Goal: Information Seeking & Learning: Learn about a topic

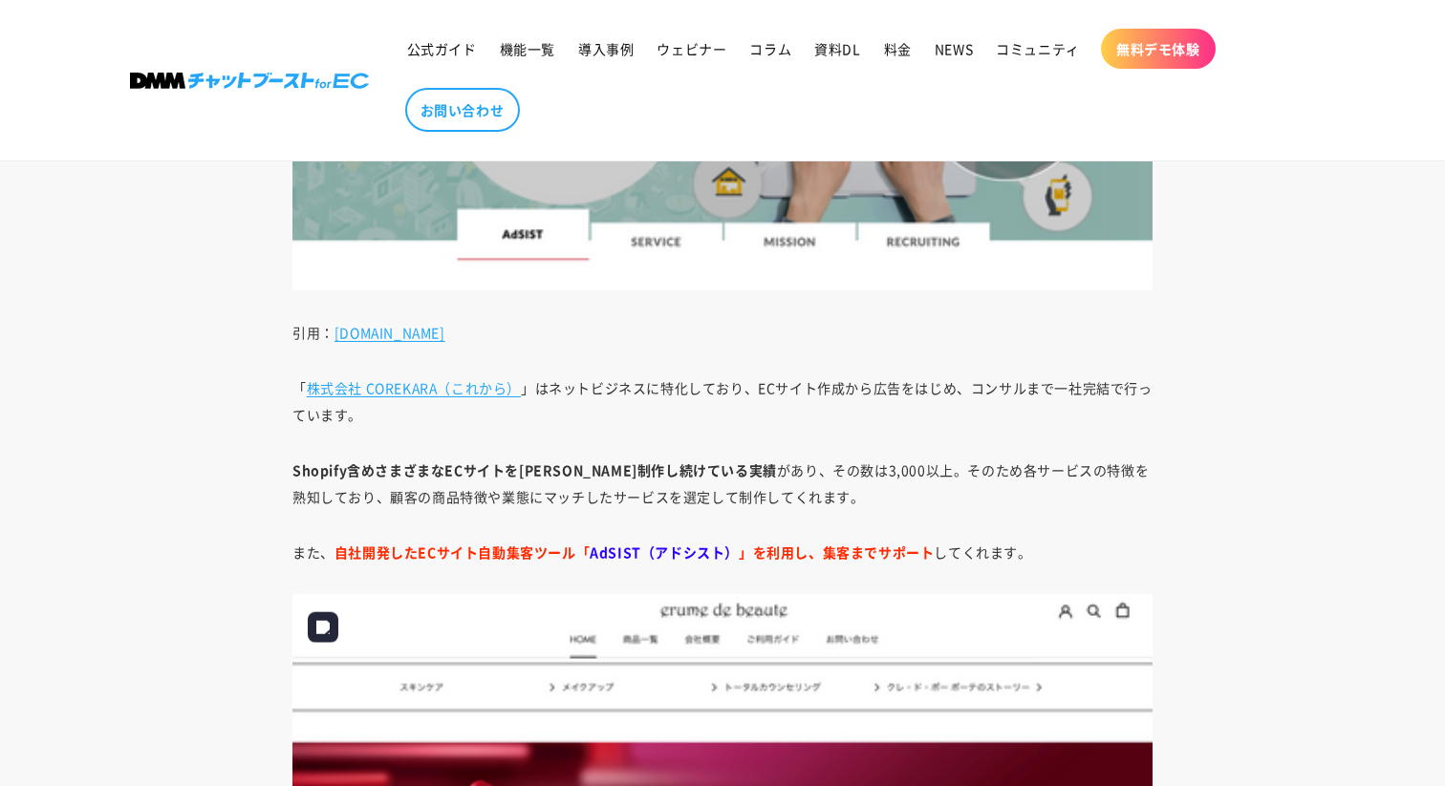
scroll to position [16887, 0]
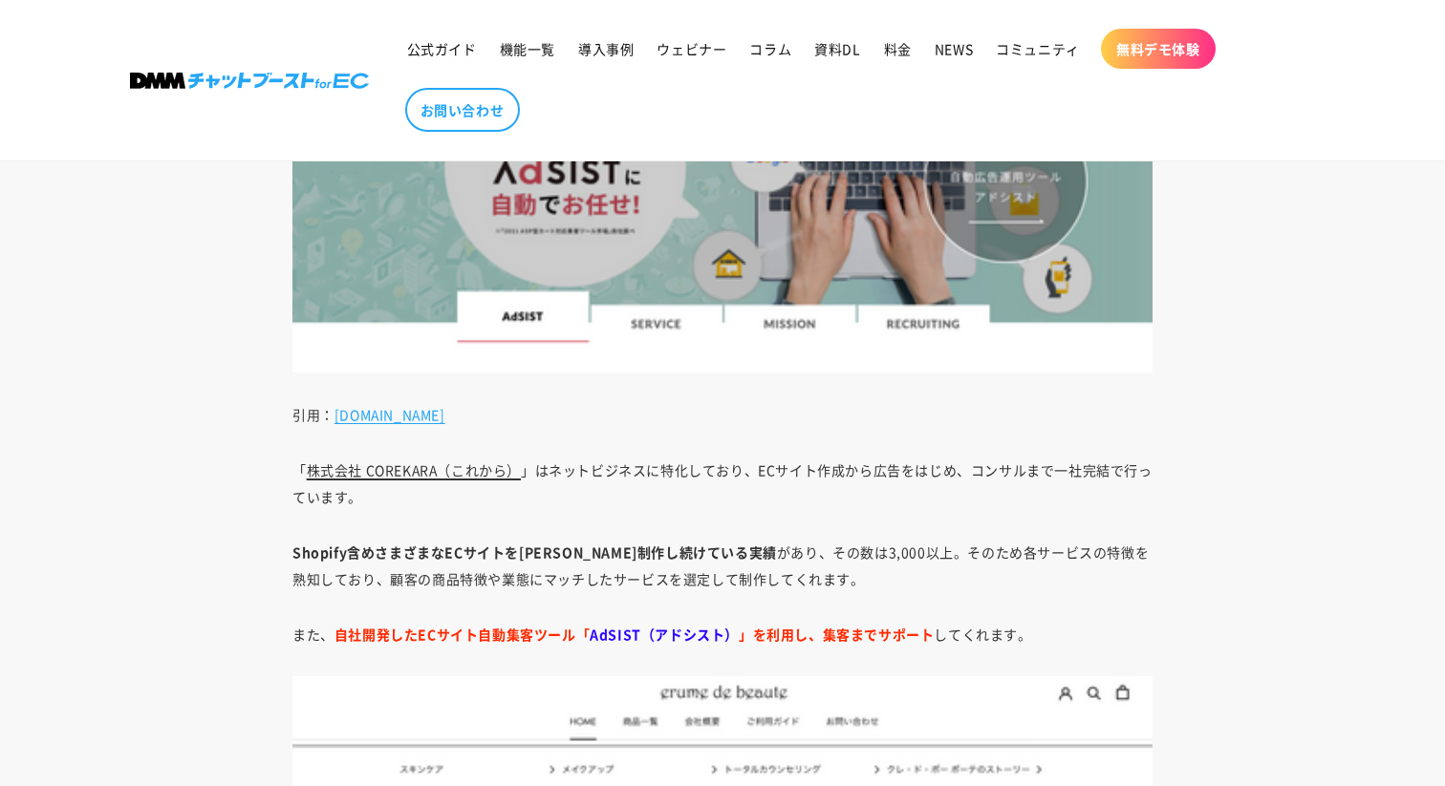
click at [417, 479] on link "株式会社 COREKARA（これから）" at bounding box center [414, 470] width 214 height 19
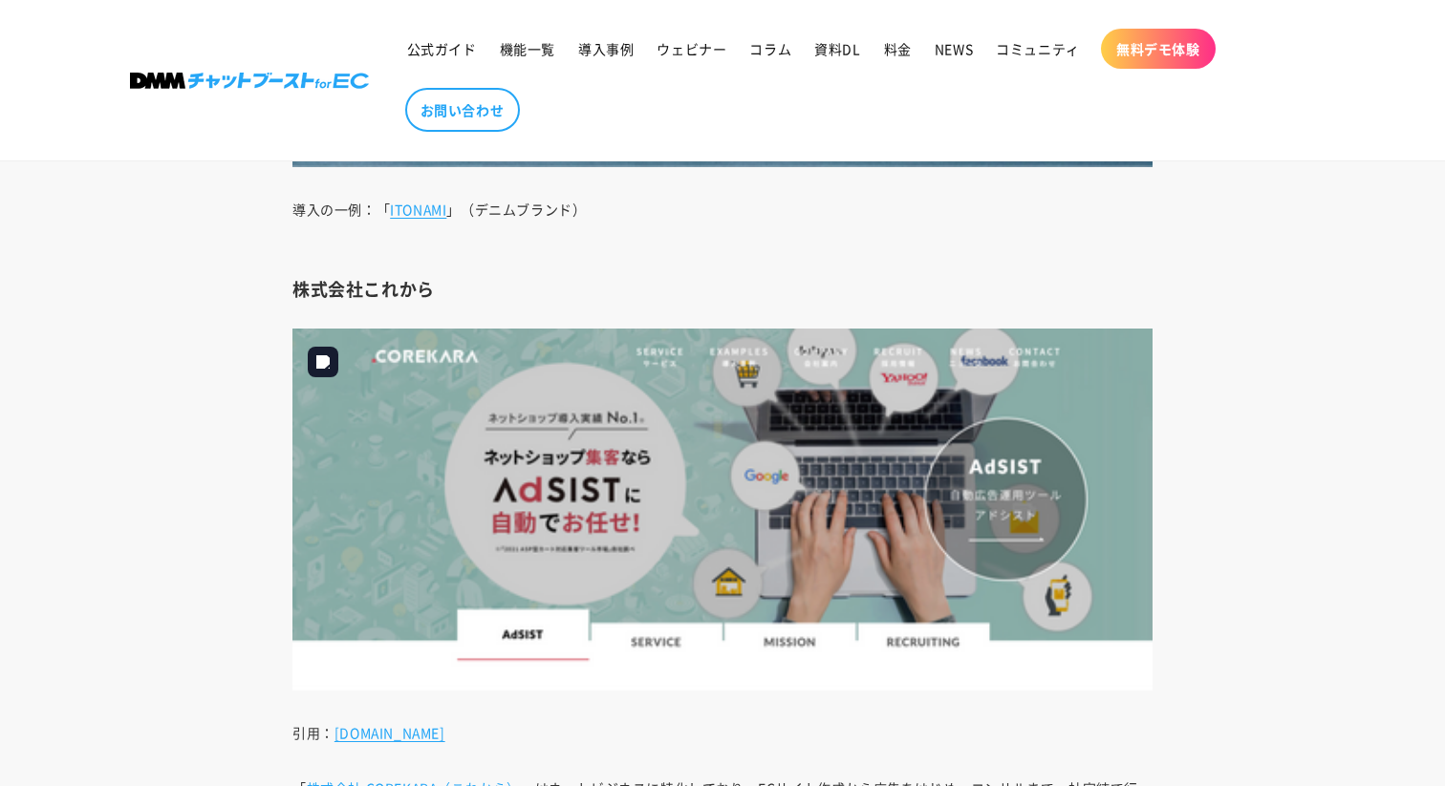
scroll to position [16569, 0]
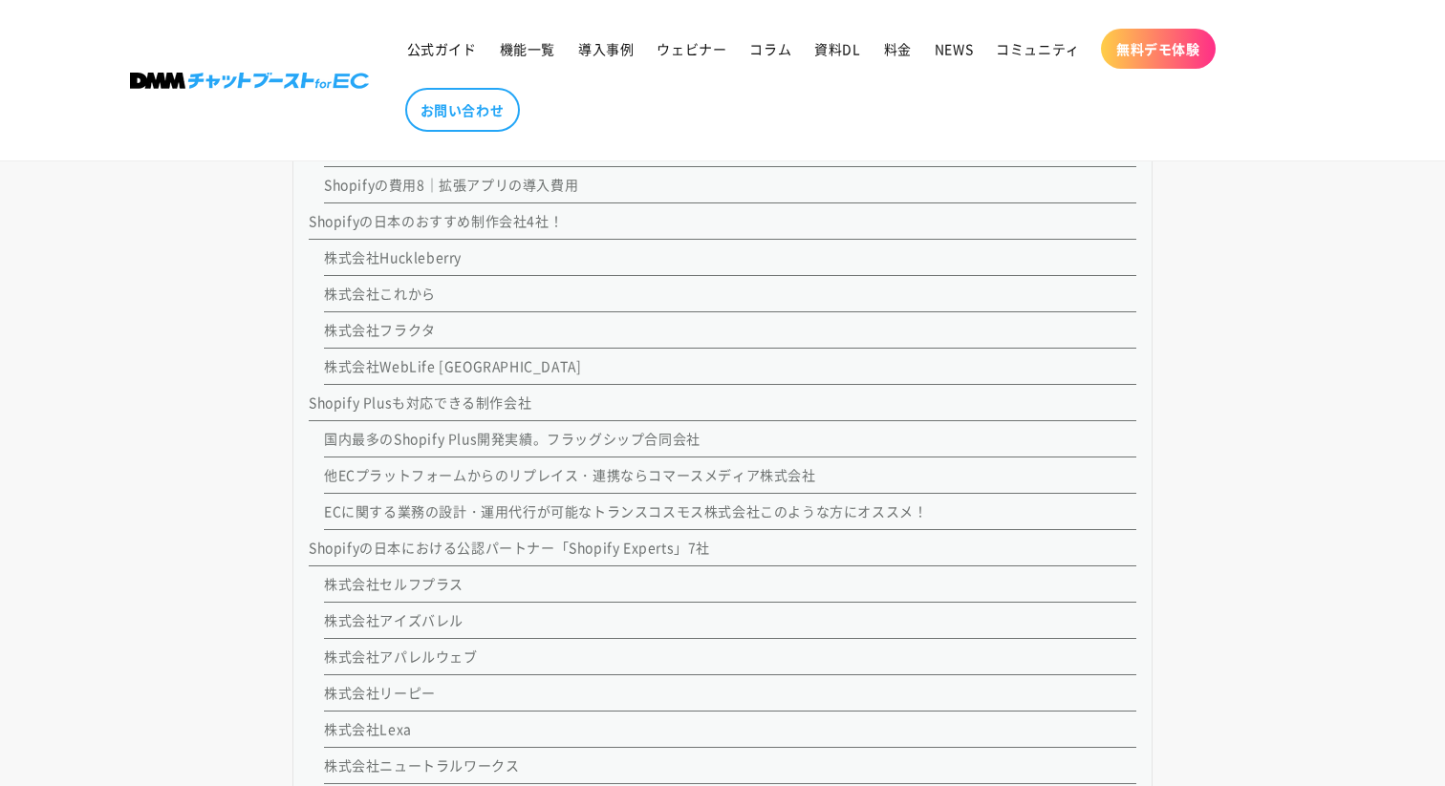
scroll to position [3132, 0]
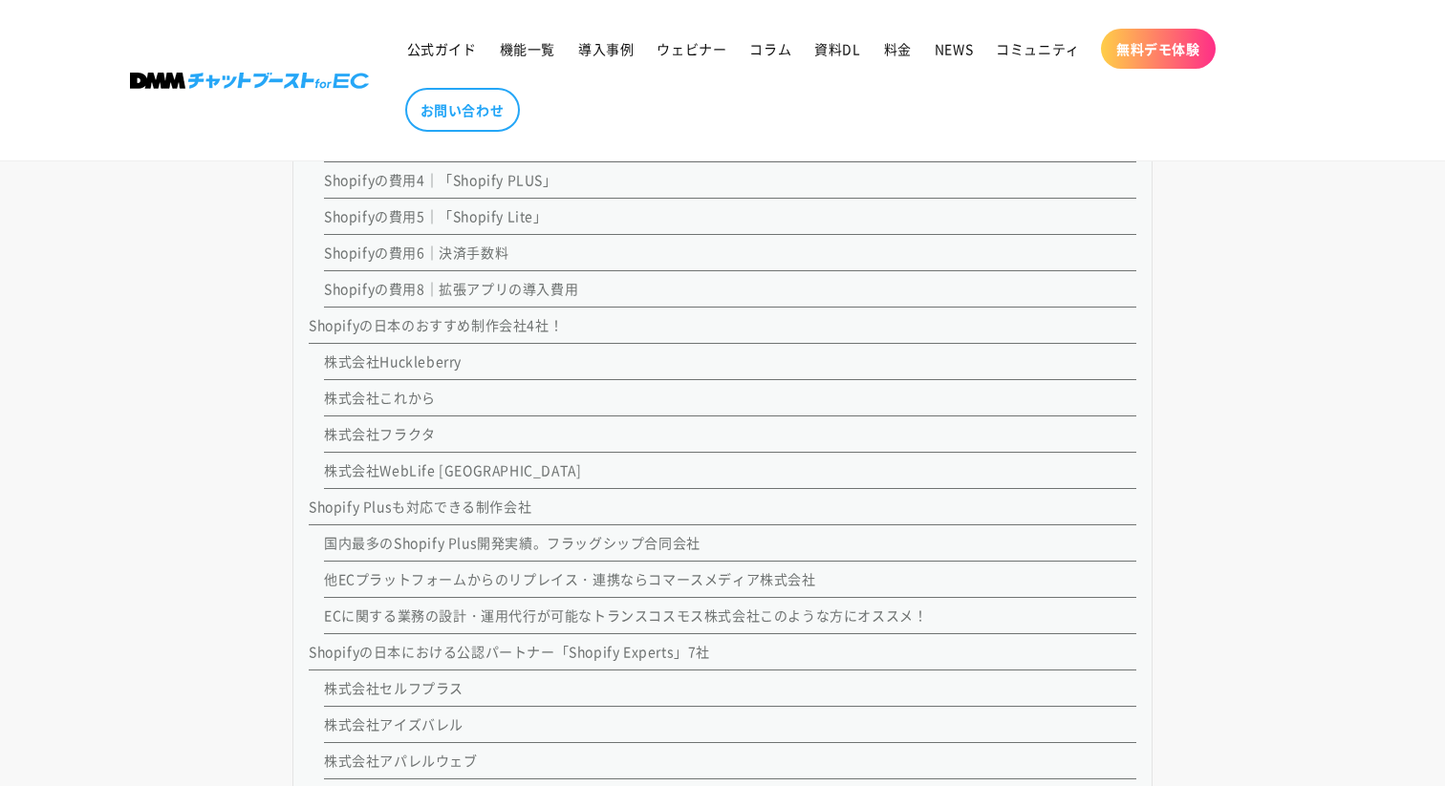
click at [398, 407] on link "株式会社これから" at bounding box center [380, 397] width 112 height 19
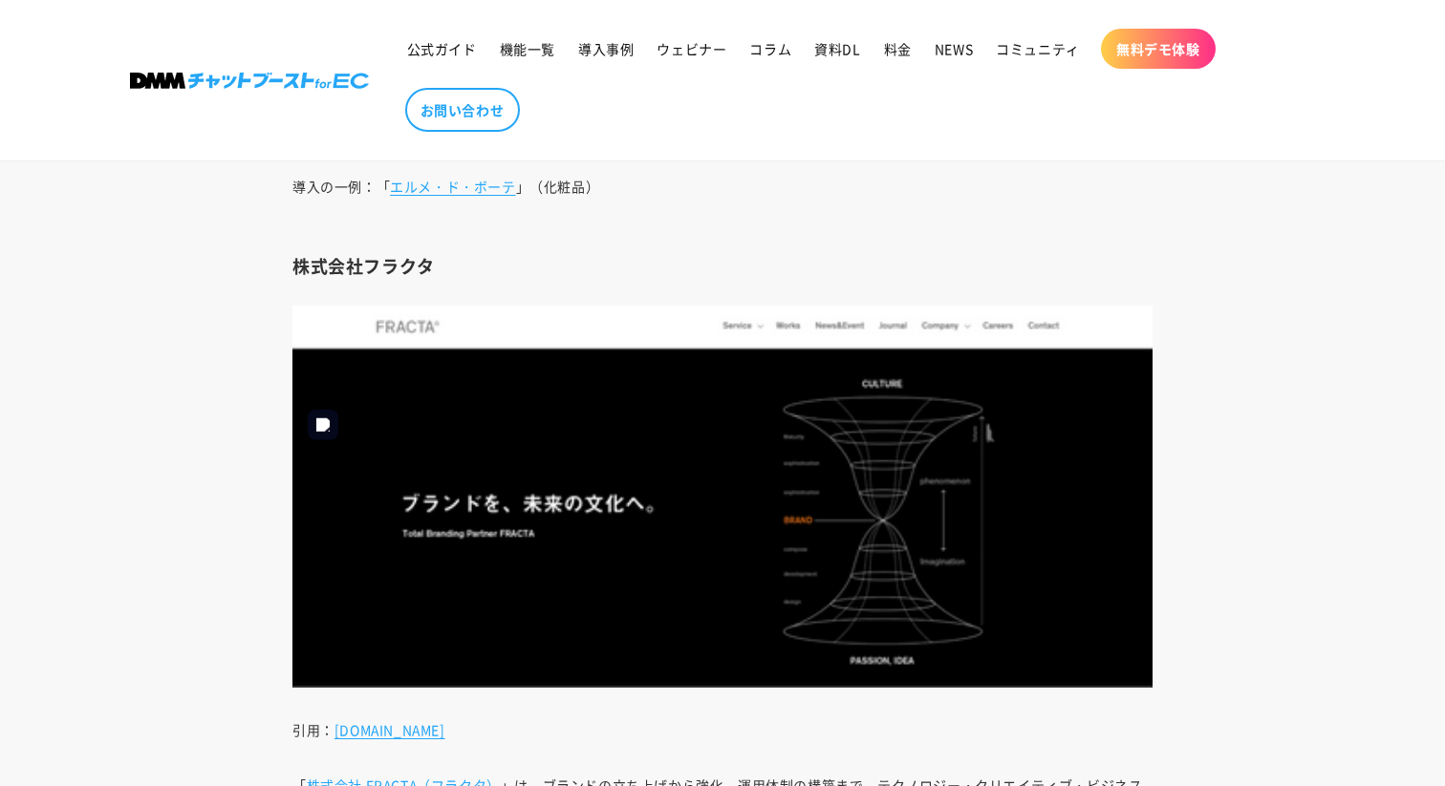
scroll to position [17472, 0]
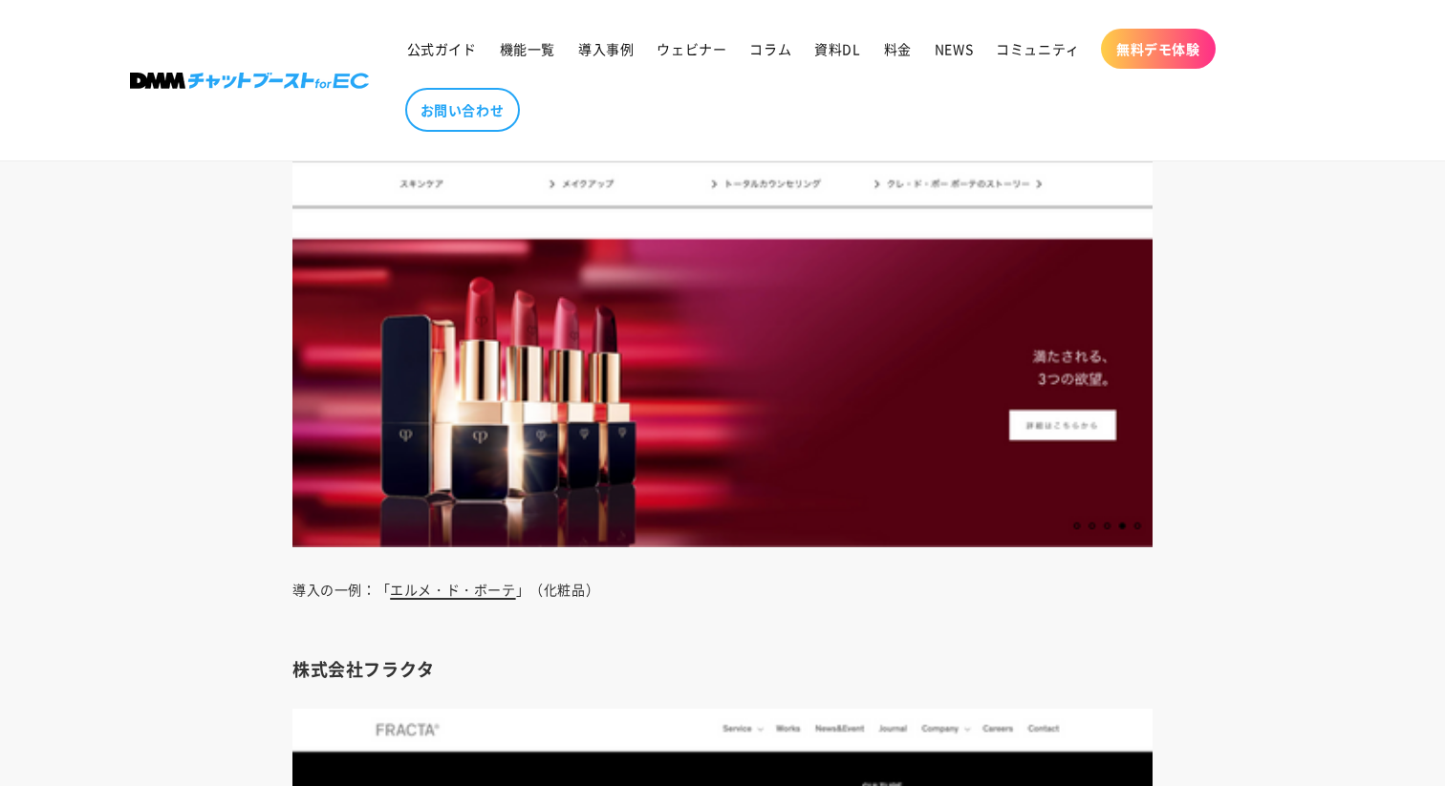
click at [470, 596] on link "エルメ・ド・ボーテ" at bounding box center [452, 589] width 125 height 19
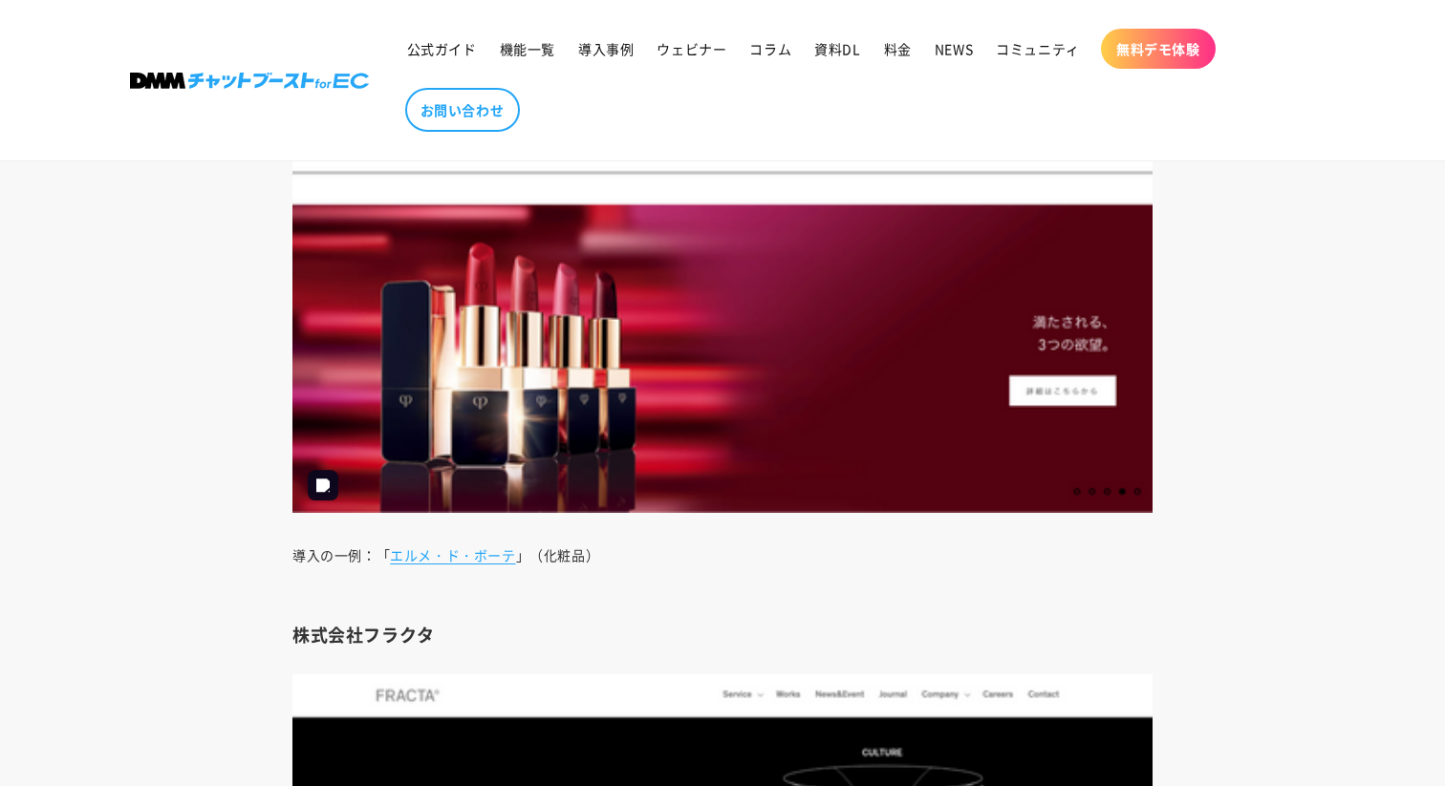
scroll to position [17399, 0]
